Goal: Use online tool/utility: Utilize a website feature to perform a specific function

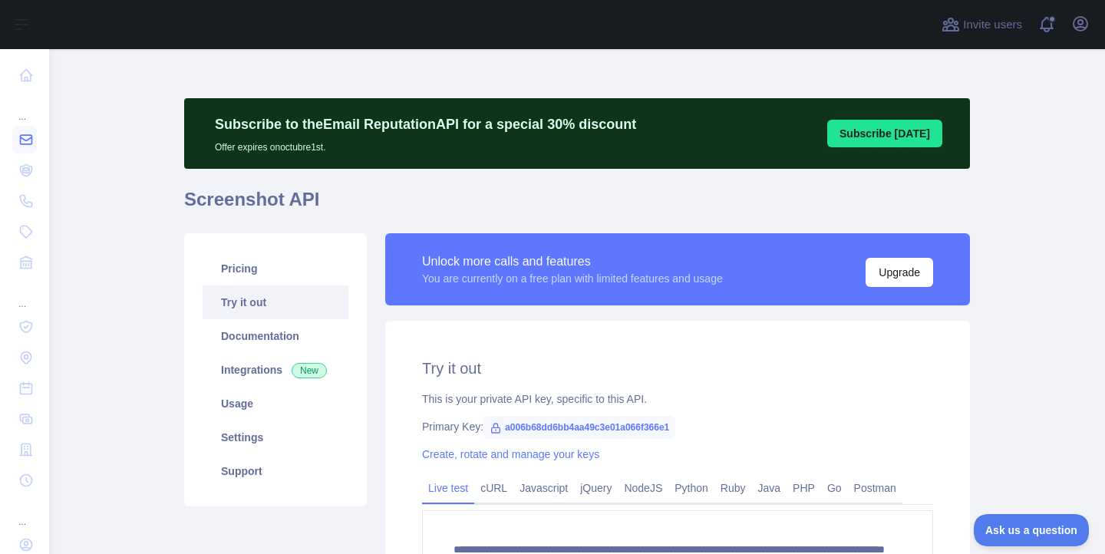
scroll to position [40, 0]
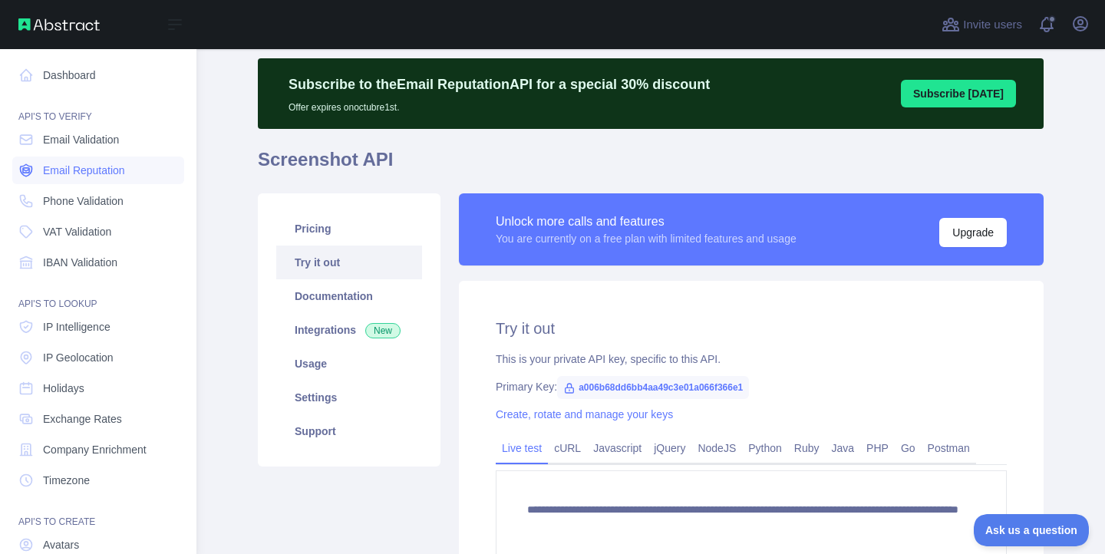
click at [91, 167] on span "Email Reputation" at bounding box center [84, 170] width 82 height 15
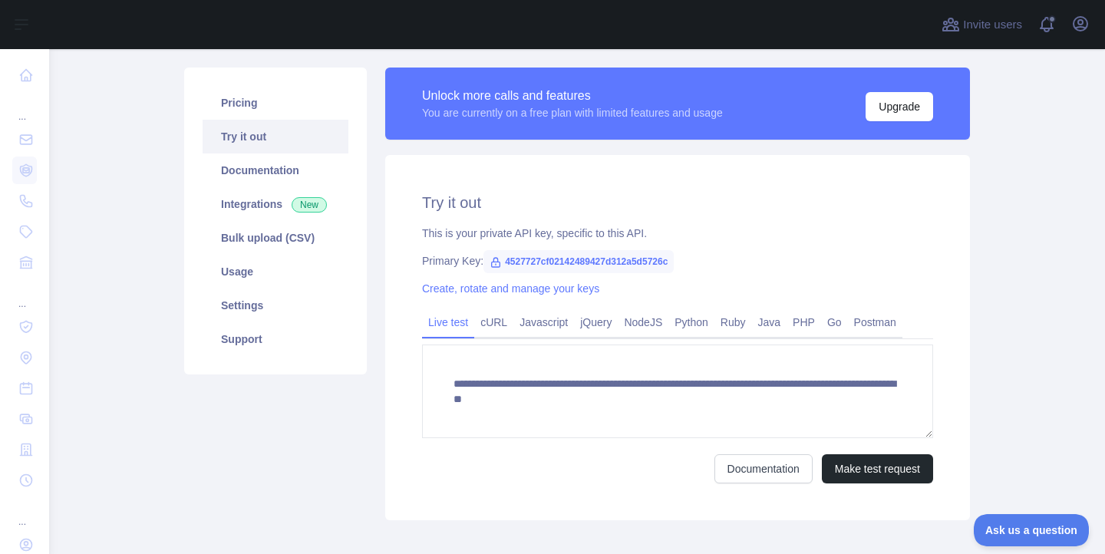
scroll to position [234, 0]
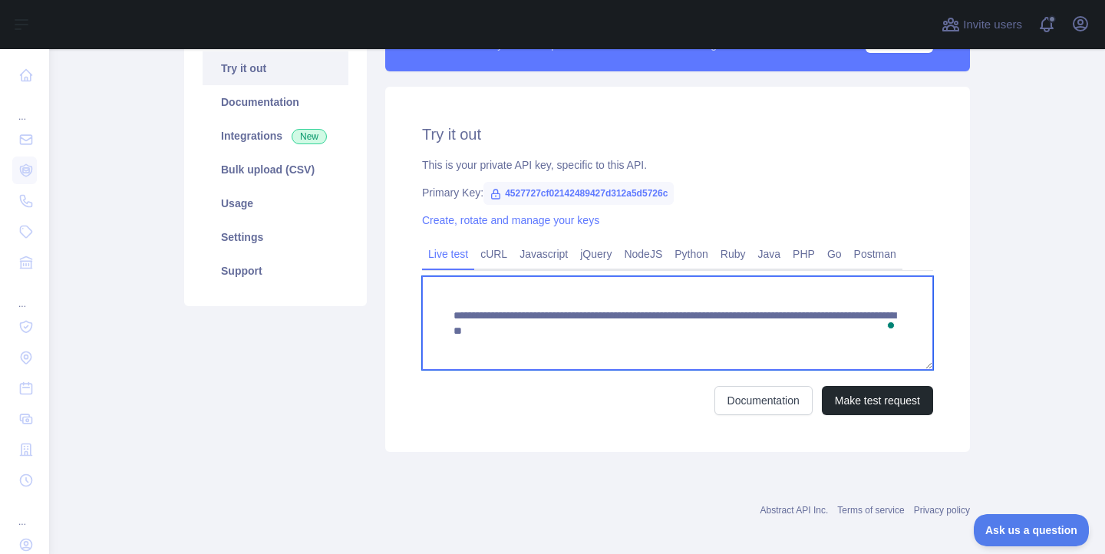
drag, startPoint x: 738, startPoint y: 329, endPoint x: 880, endPoint y: 330, distance: 142.8
click at [880, 330] on textarea "**********" at bounding box center [677, 323] width 511 height 94
paste textarea "To enrich screen reader interactions, please activate Accessibility in Grammarl…"
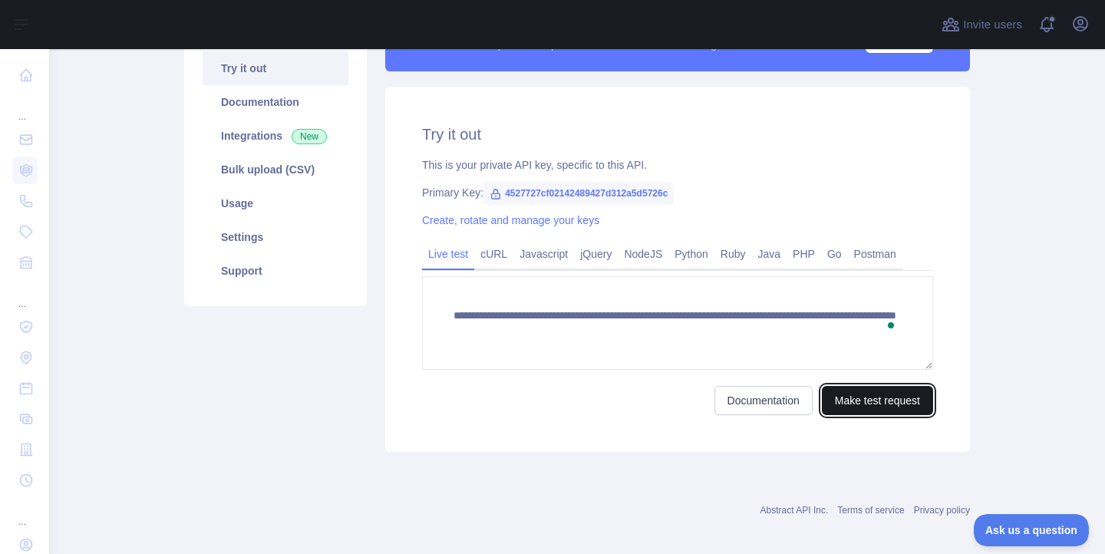
click at [876, 401] on button "Make test request" at bounding box center [877, 400] width 111 height 29
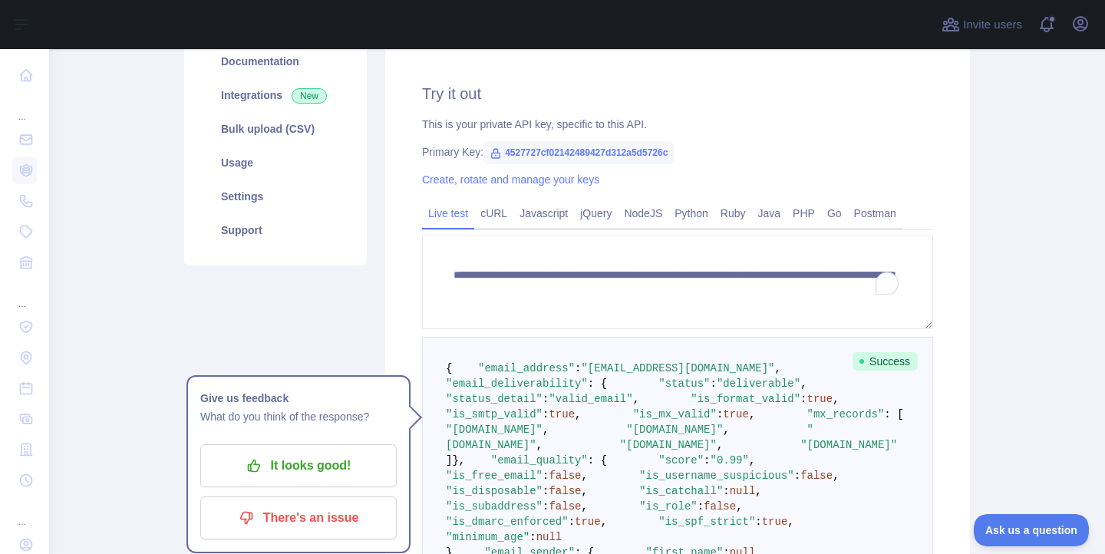
scroll to position [279, 0]
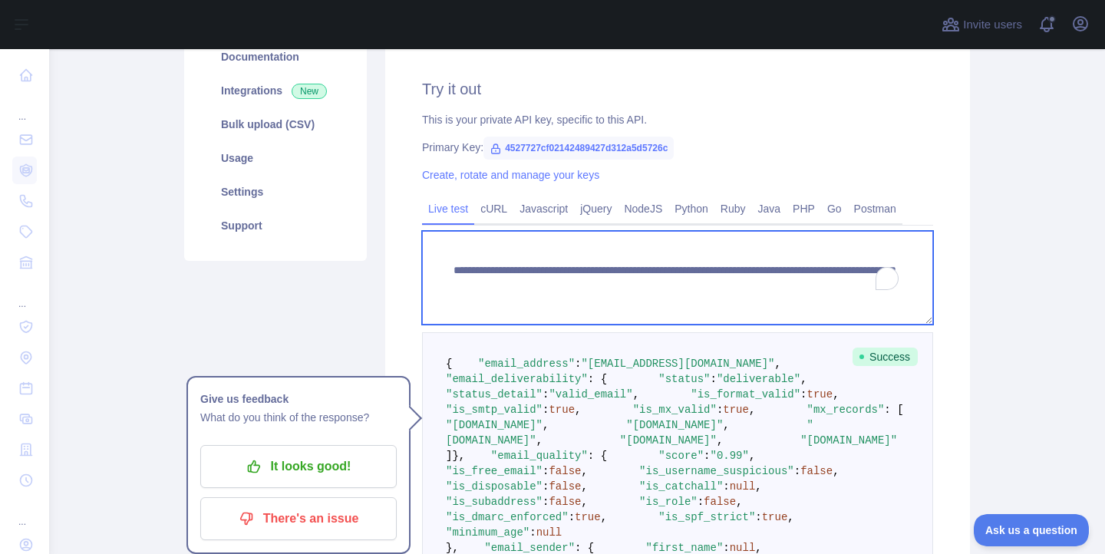
drag, startPoint x: 738, startPoint y: 285, endPoint x: 806, endPoint y: 305, distance: 70.4
click at [806, 305] on textarea "**********" at bounding box center [677, 278] width 511 height 94
paste textarea "To enrich screen reader interactions, please activate Accessibility in Grammarl…"
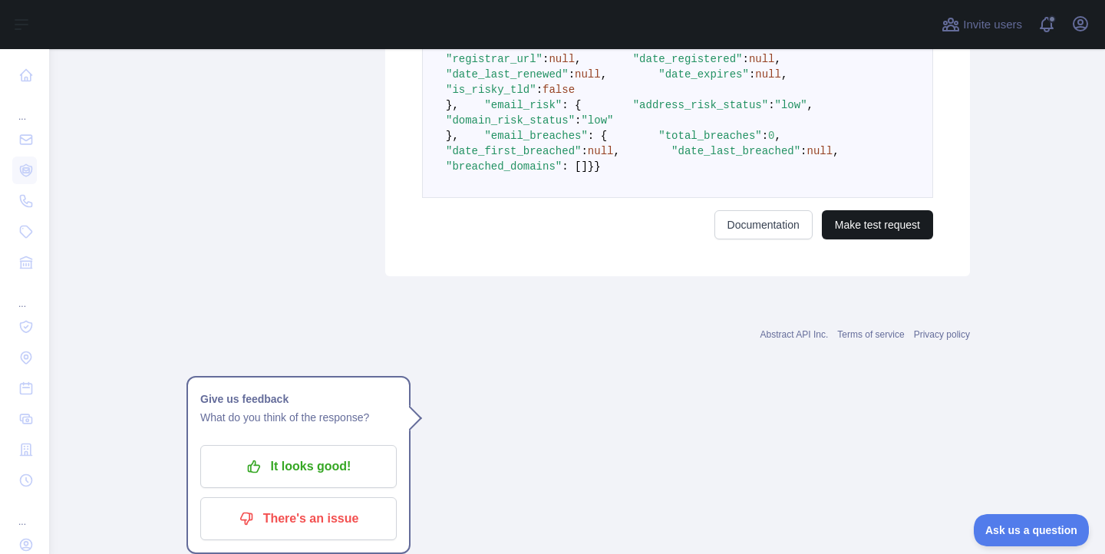
type textarea "**********"
click at [860, 239] on button "Make test request" at bounding box center [877, 224] width 111 height 29
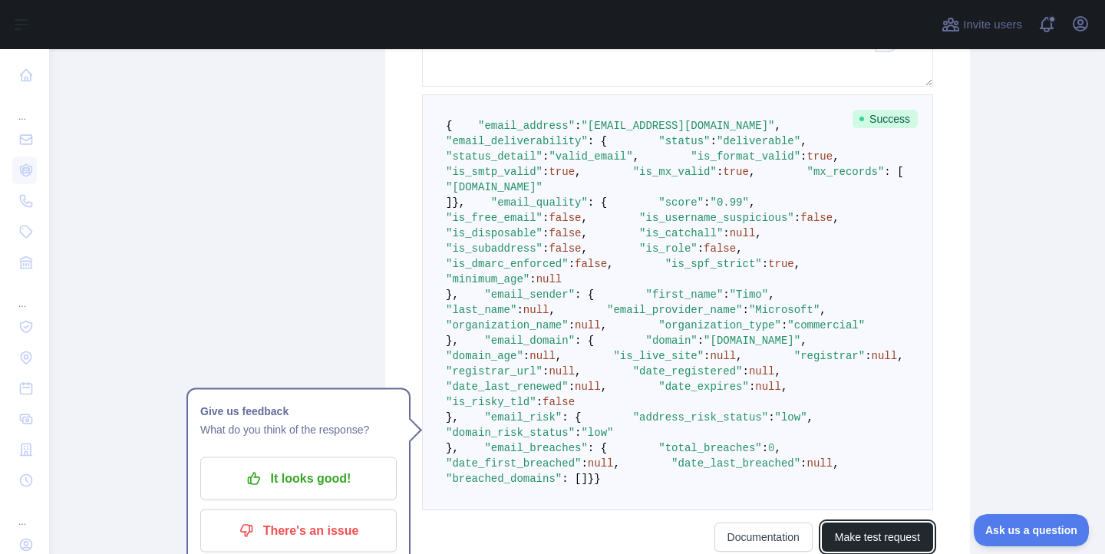
scroll to position [541, 0]
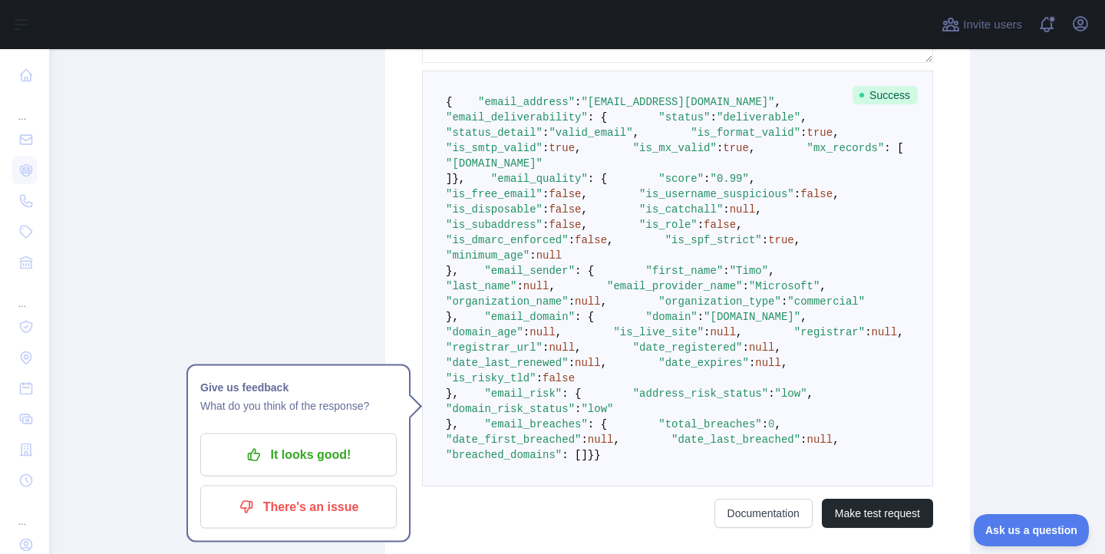
click at [588, 124] on span ""email_deliverability"" at bounding box center [517, 117] width 142 height 12
click at [717, 124] on span ""deliverable"" at bounding box center [759, 117] width 84 height 12
click at [632, 139] on span ""valid_email"" at bounding box center [591, 133] width 84 height 12
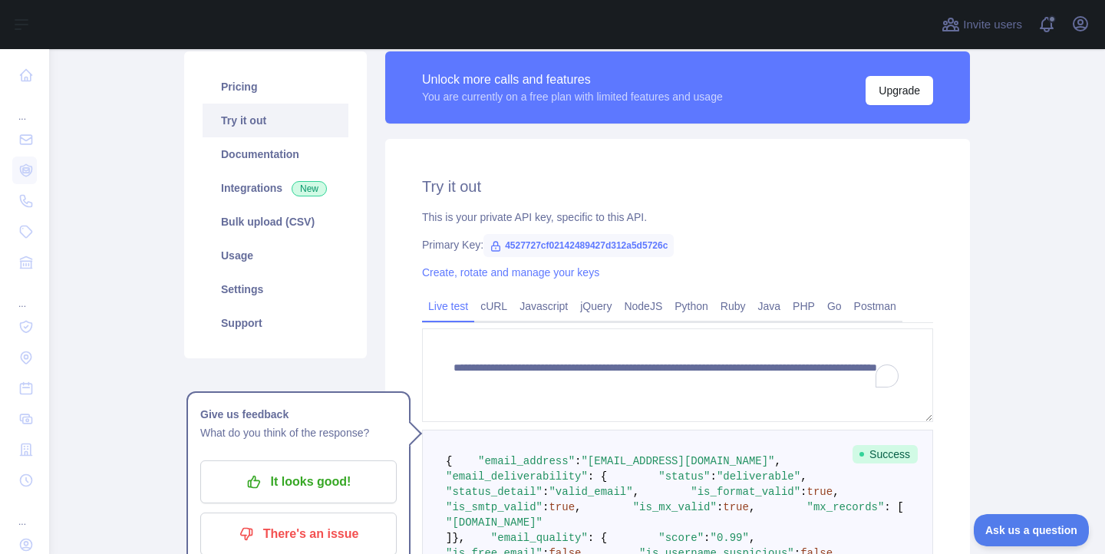
scroll to position [239, 0]
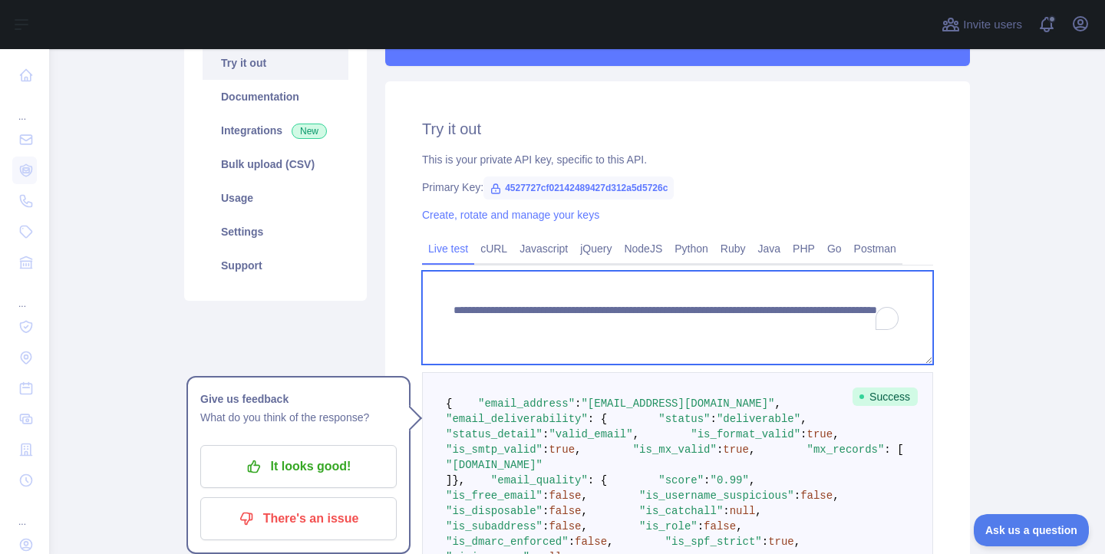
drag, startPoint x: 737, startPoint y: 330, endPoint x: 829, endPoint y: 358, distance: 96.2
click at [829, 358] on textarea "**********" at bounding box center [677, 318] width 511 height 94
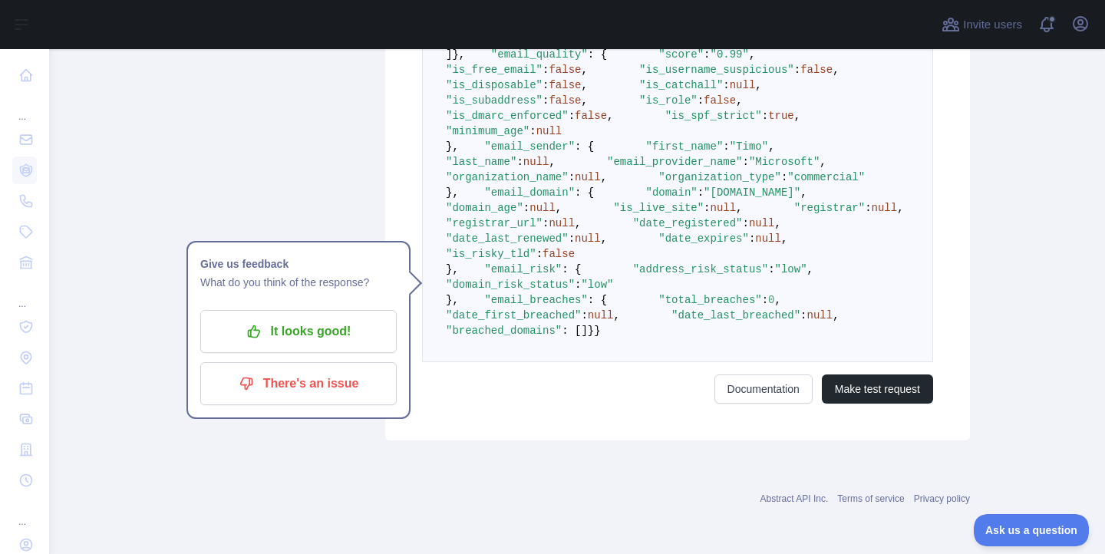
scroll to position [1111, 0]
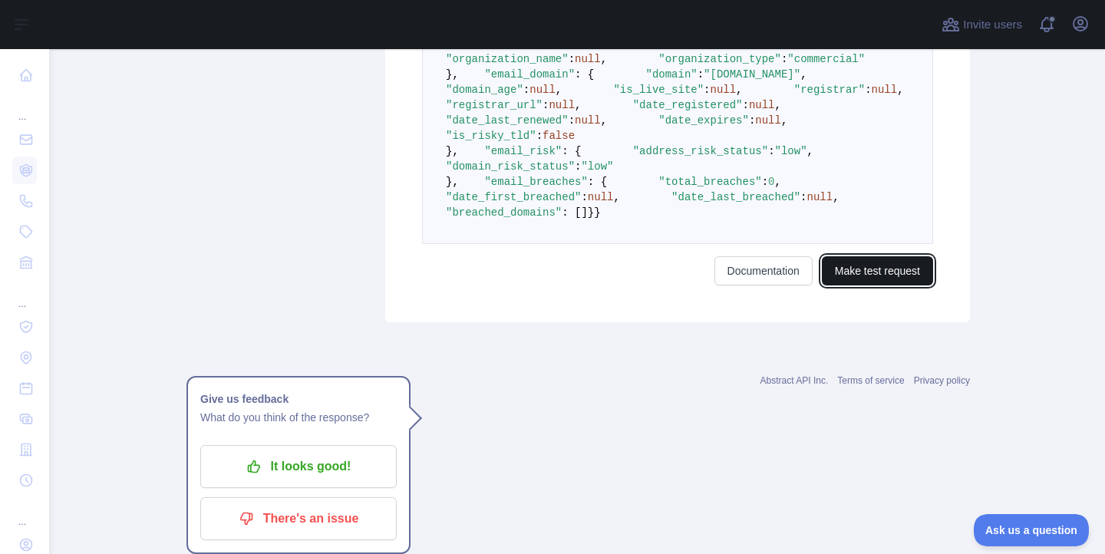
click at [857, 285] on button "Make test request" at bounding box center [877, 270] width 111 height 29
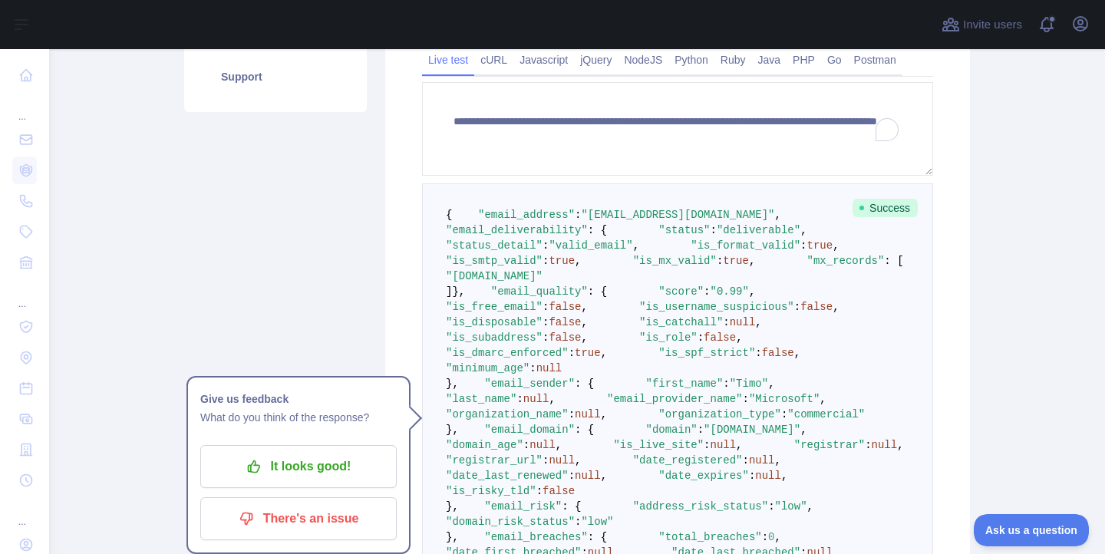
scroll to position [426, 0]
